Goal: Task Accomplishment & Management: Manage account settings

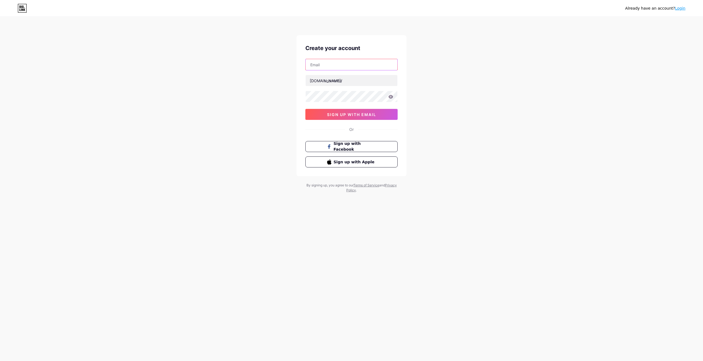
click at [342, 65] on input "text" at bounding box center [352, 64] width 92 height 11
click at [680, 10] on link "Login" at bounding box center [680, 8] width 10 height 4
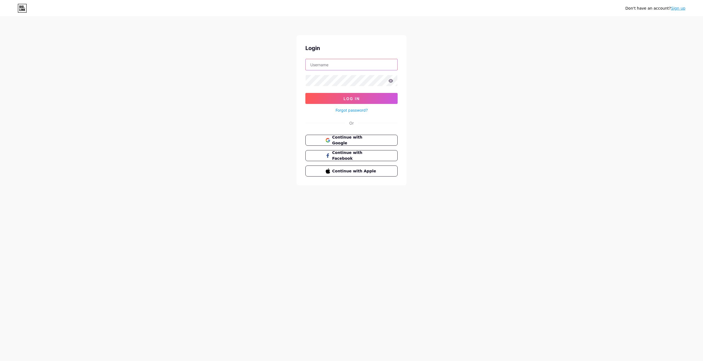
click at [350, 68] on input "text" at bounding box center [352, 64] width 92 height 11
click at [351, 140] on span "Continue with Google" at bounding box center [355, 140] width 46 height 12
click at [360, 154] on span "Continue with Google" at bounding box center [355, 155] width 46 height 12
click at [683, 9] on link "Sign up" at bounding box center [678, 8] width 15 height 4
